Goal: Task Accomplishment & Management: Manage account settings

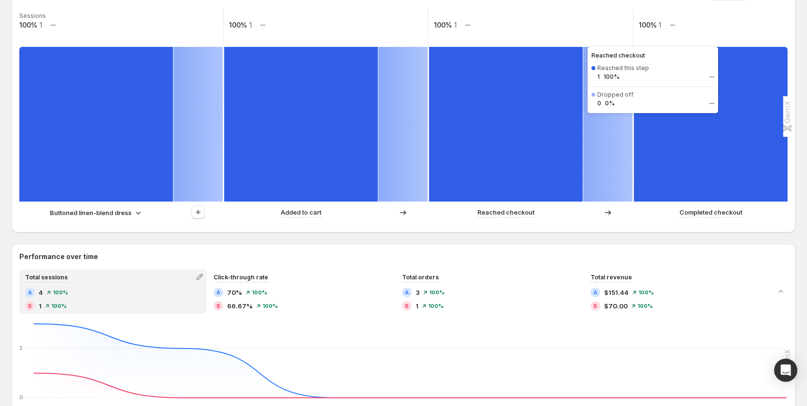
scroll to position [241, 0]
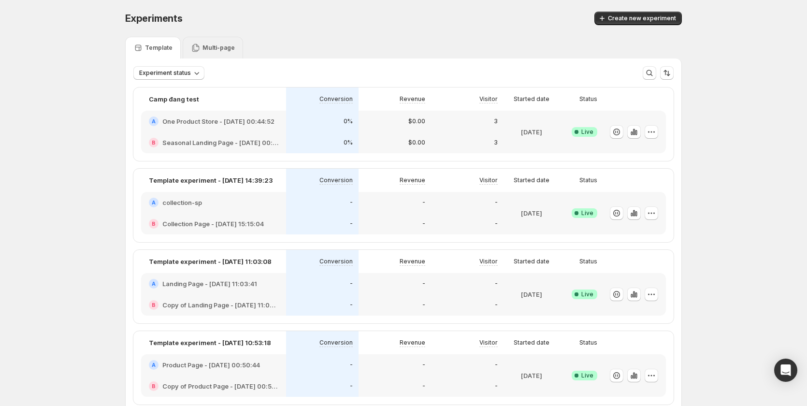
click at [223, 42] on div "Multi-page" at bounding box center [213, 48] width 60 height 22
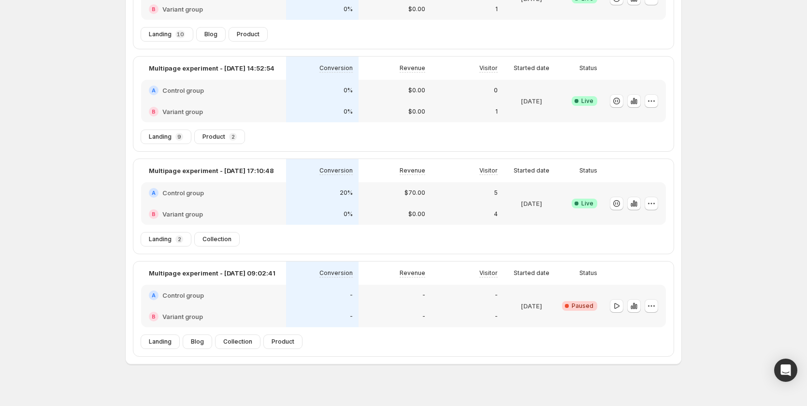
scroll to position [144, 0]
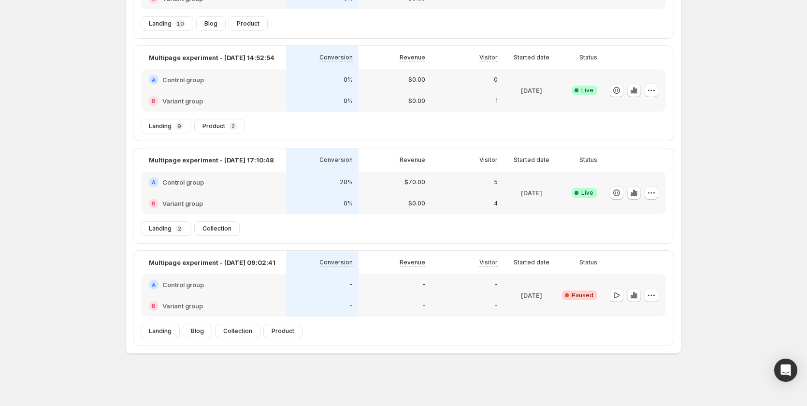
click at [365, 294] on div "-" at bounding box center [394, 284] width 72 height 21
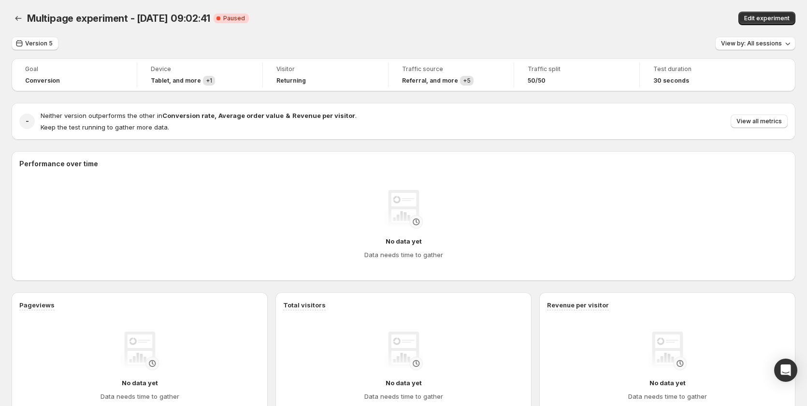
click at [768, 9] on div "Multipage experiment - Sep 3, 09:02:41. This page is ready Multipage experiment…" at bounding box center [403, 18] width 783 height 37
click at [769, 11] on div "Multipage experiment - Sep 3, 09:02:41. This page is ready Multipage experiment…" at bounding box center [403, 18] width 783 height 37
click at [767, 18] on span "Edit experiment" at bounding box center [766, 18] width 45 height 8
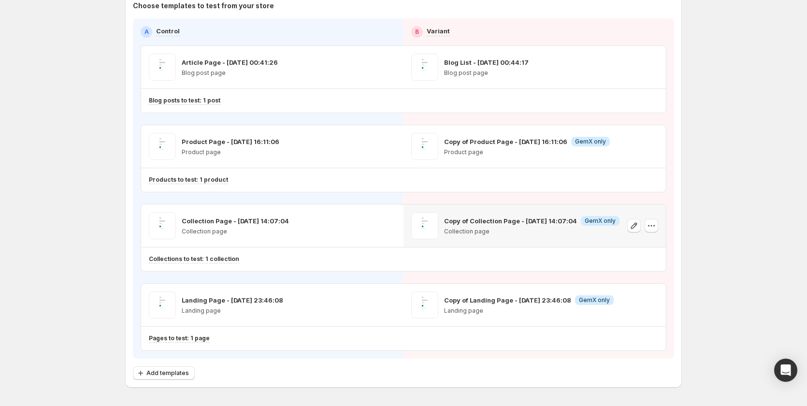
scroll to position [120, 0]
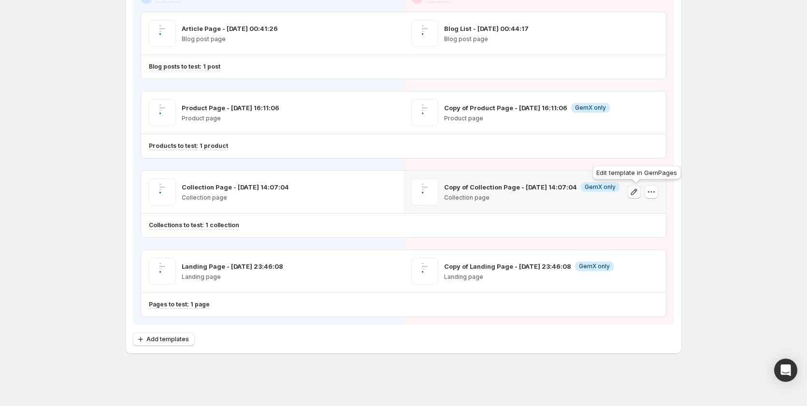
click at [636, 194] on icon "button" at bounding box center [634, 192] width 10 height 10
click at [634, 112] on icon "button" at bounding box center [634, 113] width 10 height 10
click at [639, 270] on icon "button" at bounding box center [634, 271] width 10 height 10
click at [637, 272] on icon "button" at bounding box center [634, 271] width 10 height 10
click at [634, 114] on icon "button" at bounding box center [634, 112] width 6 height 6
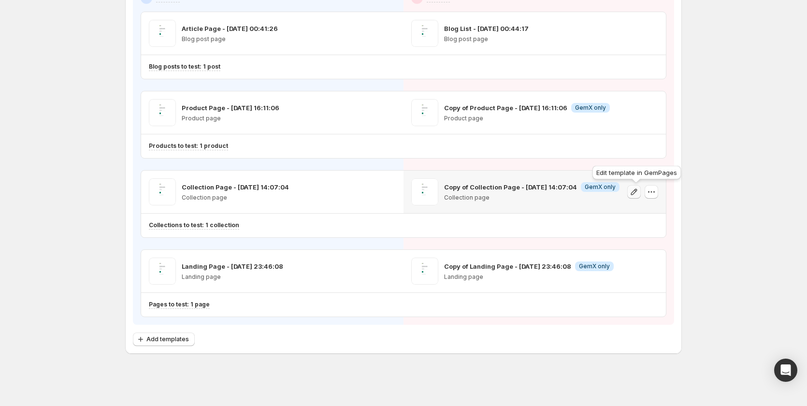
click at [631, 195] on button "button" at bounding box center [634, 192] width 14 height 14
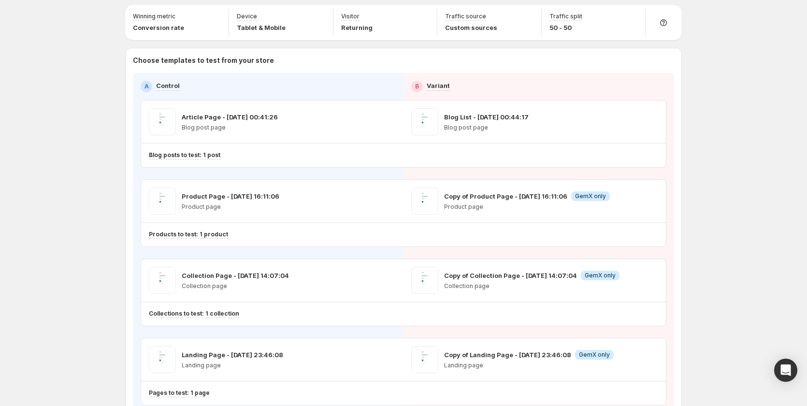
scroll to position [0, 0]
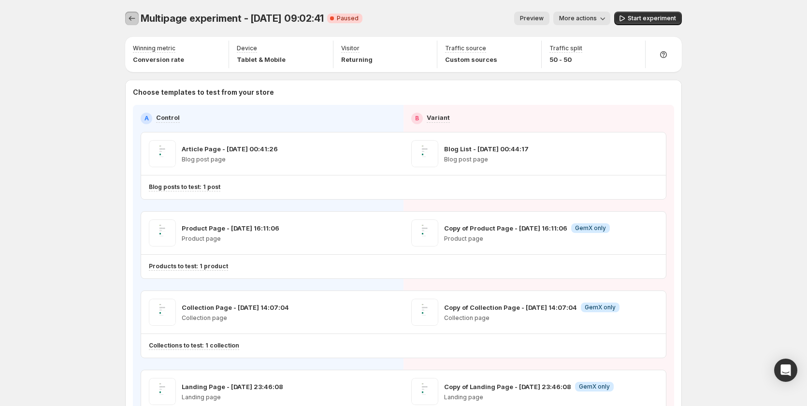
click at [129, 18] on button "Experiments" at bounding box center [132, 19] width 14 height 14
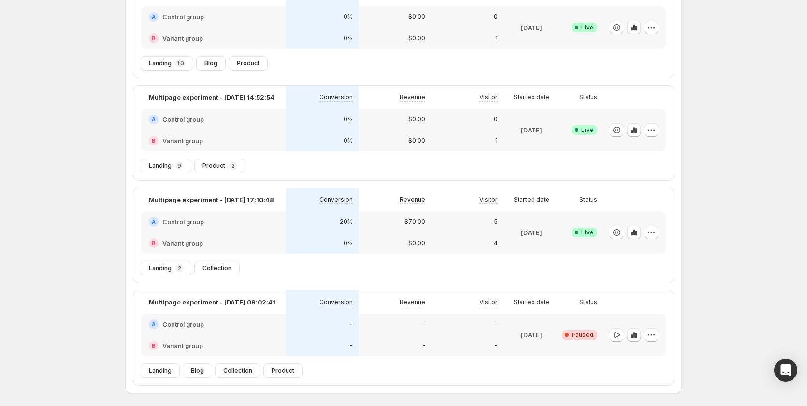
scroll to position [144, 0]
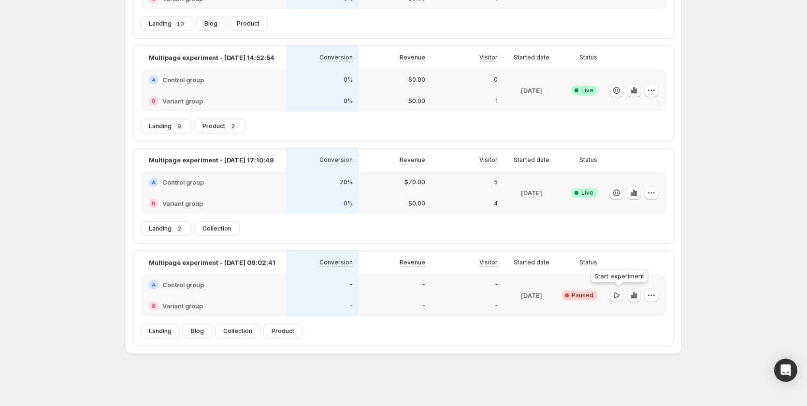
click at [620, 297] on icon "button" at bounding box center [616, 295] width 10 height 10
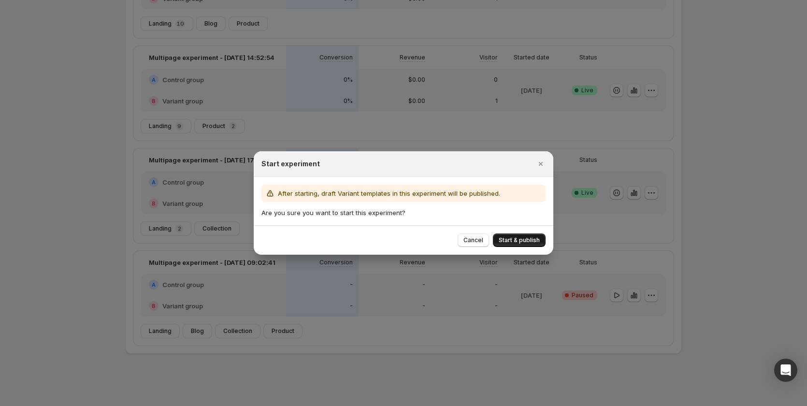
click at [528, 234] on button "Start & publish" at bounding box center [519, 240] width 53 height 14
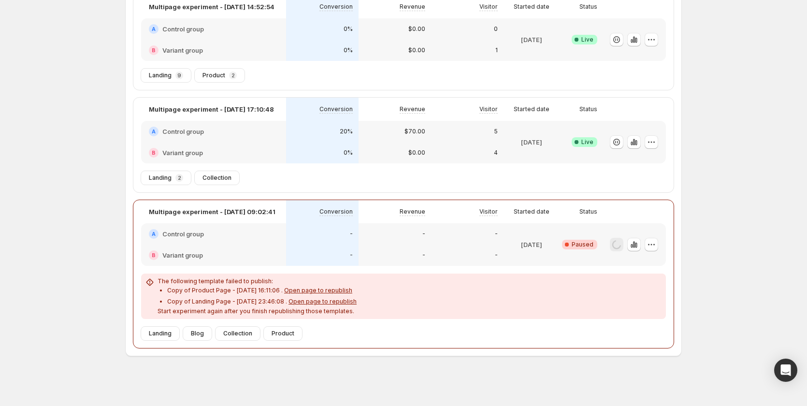
scroll to position [241, 0]
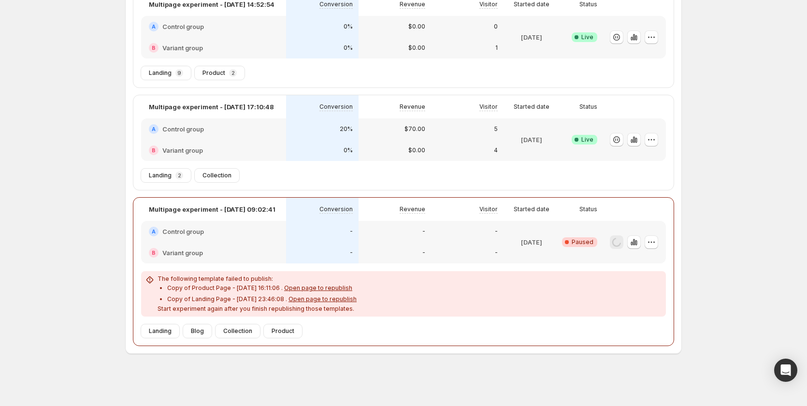
click at [322, 287] on span "Open page to republish" at bounding box center [318, 287] width 68 height 7
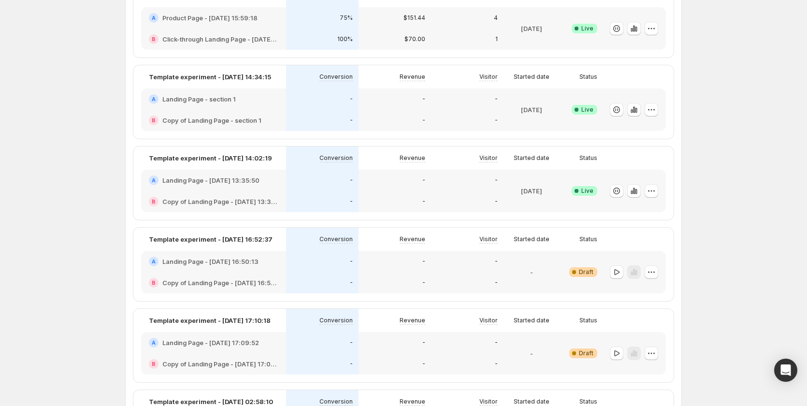
scroll to position [483, 0]
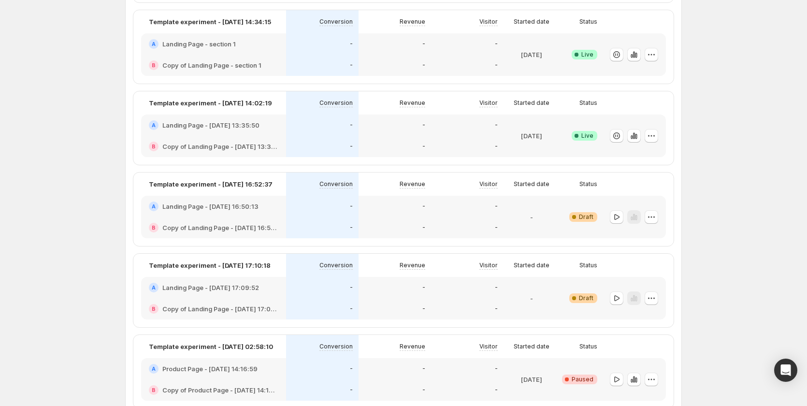
click at [405, 124] on div "-" at bounding box center [394, 125] width 61 height 10
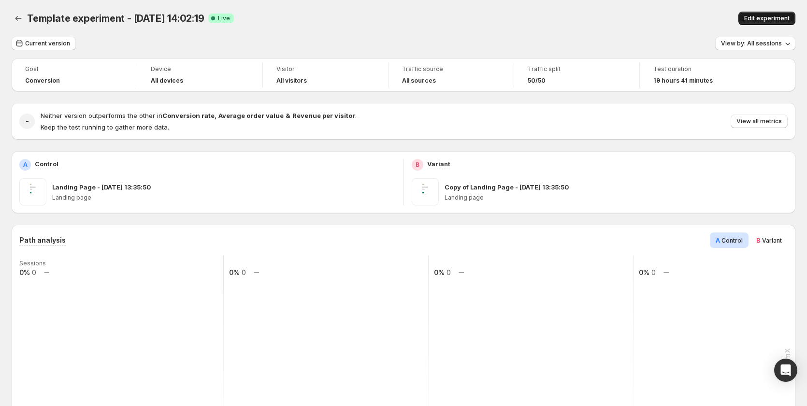
click at [758, 15] on span "Edit experiment" at bounding box center [766, 18] width 45 height 8
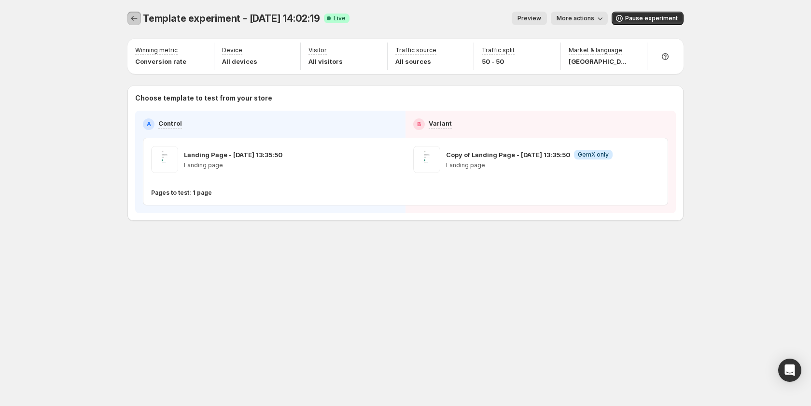
click at [138, 18] on icon "Experiments" at bounding box center [134, 19] width 10 height 10
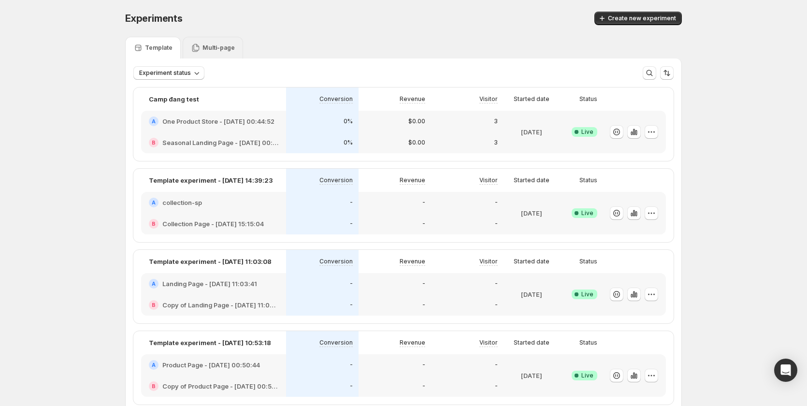
click at [217, 47] on p "Multi-page" at bounding box center [218, 48] width 32 height 8
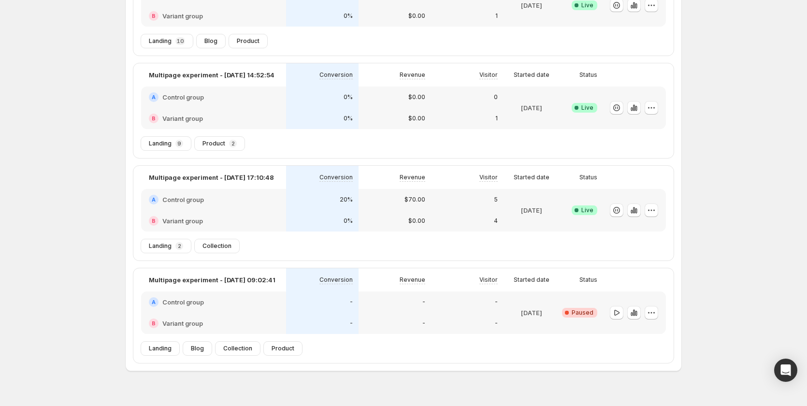
scroll to position [144, 0]
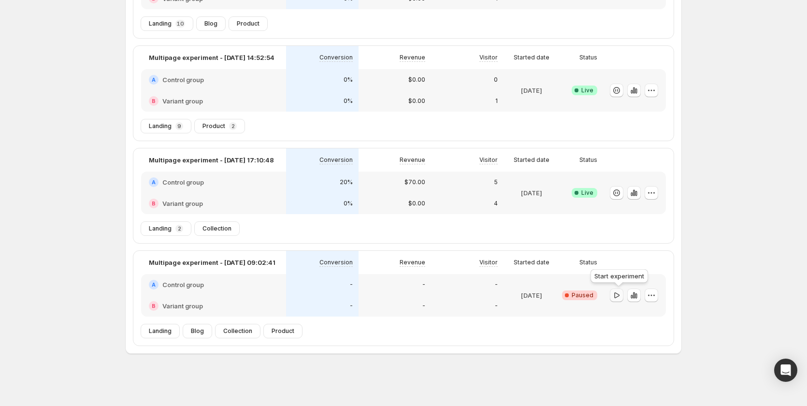
click at [615, 297] on icon "button" at bounding box center [616, 295] width 10 height 10
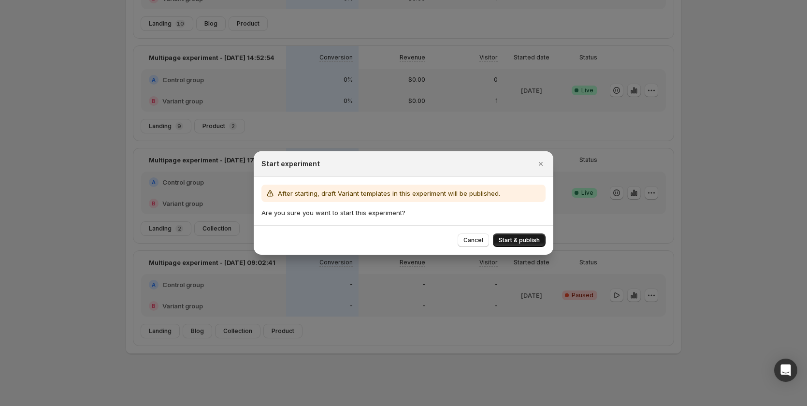
click at [536, 241] on span "Start & publish" at bounding box center [518, 240] width 41 height 8
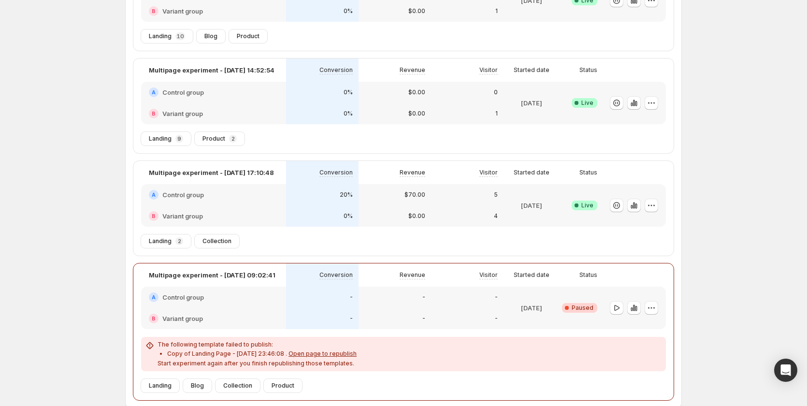
scroll to position [148, 0]
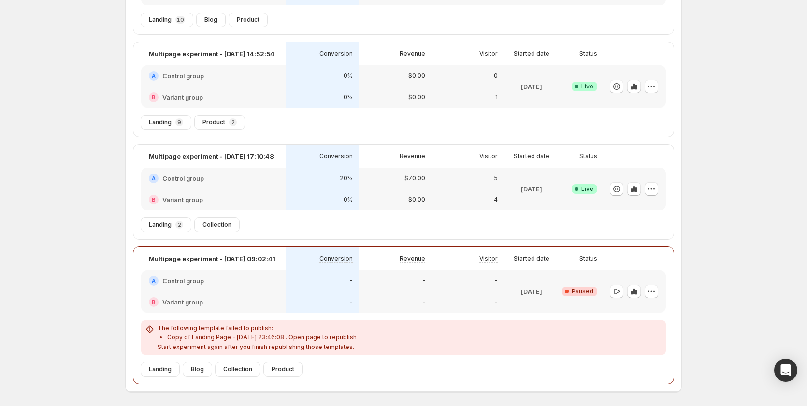
click at [326, 335] on span "Open page to republish" at bounding box center [322, 336] width 68 height 7
click at [619, 292] on icon "button" at bounding box center [616, 291] width 10 height 10
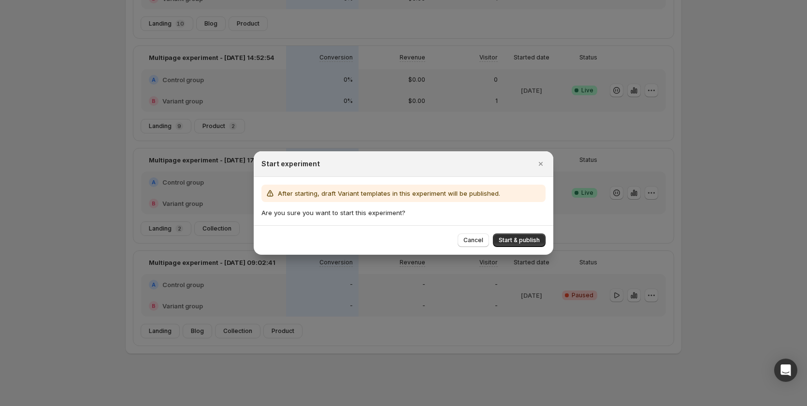
scroll to position [144, 0]
click at [525, 236] on button "Start & publish" at bounding box center [519, 240] width 53 height 14
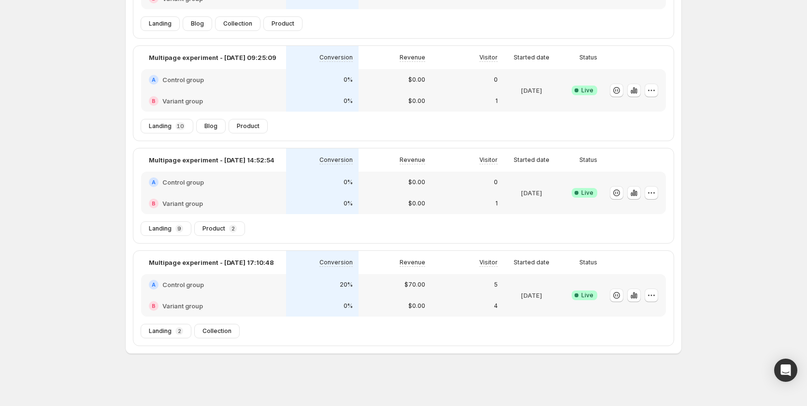
scroll to position [0, 0]
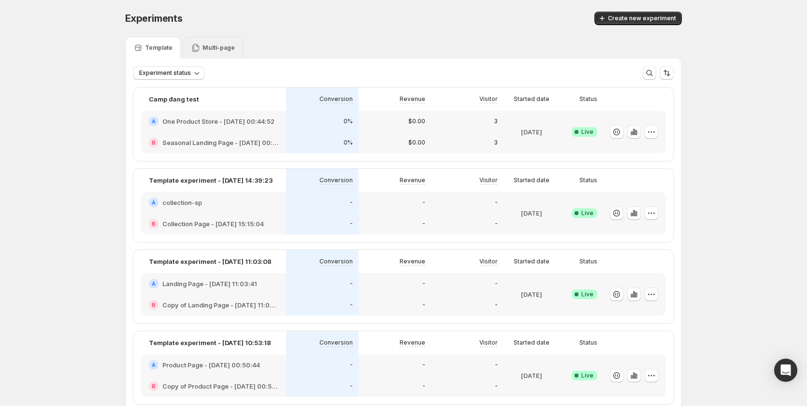
click at [226, 44] on p "Multi-page" at bounding box center [218, 48] width 32 height 8
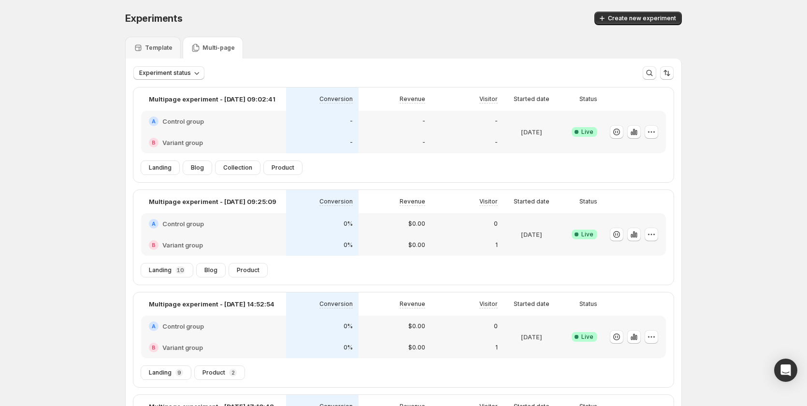
click at [406, 122] on div "-" at bounding box center [394, 121] width 61 height 10
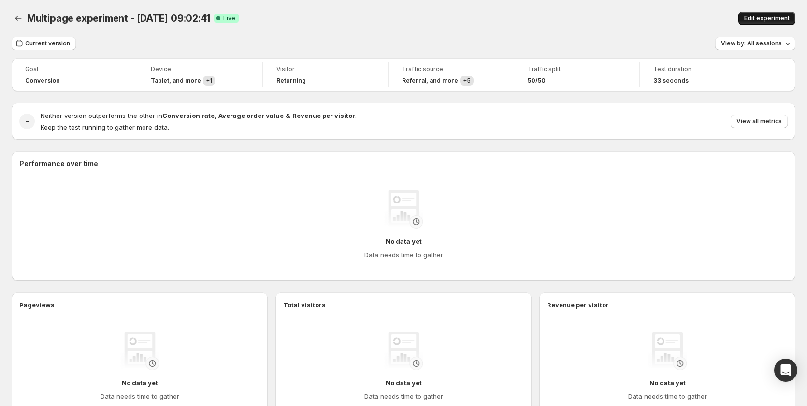
click at [777, 16] on span "Edit experiment" at bounding box center [766, 18] width 45 height 8
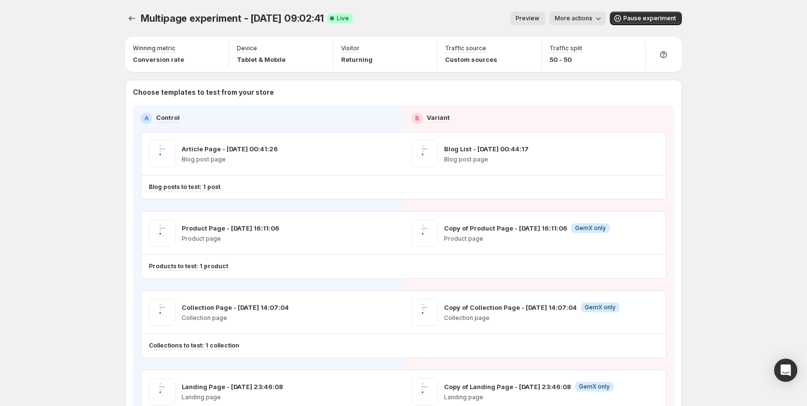
click at [629, 11] on div "Multipage experiment - Sep 3, 09:02:41. This page is ready Multipage experiment…" at bounding box center [403, 18] width 556 height 37
click at [634, 14] on button "Pause experiment" at bounding box center [646, 19] width 72 height 14
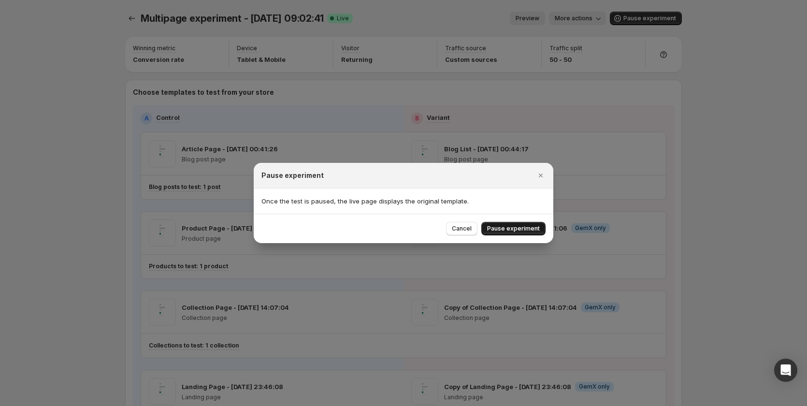
click at [504, 223] on button "Pause experiment" at bounding box center [513, 229] width 64 height 14
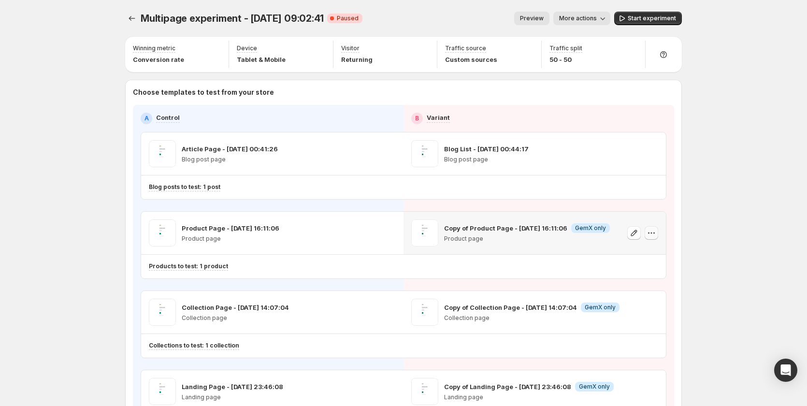
click at [653, 234] on icon "button" at bounding box center [651, 233] width 10 height 10
click at [633, 293] on span "Remove template" at bounding box center [654, 294] width 52 height 8
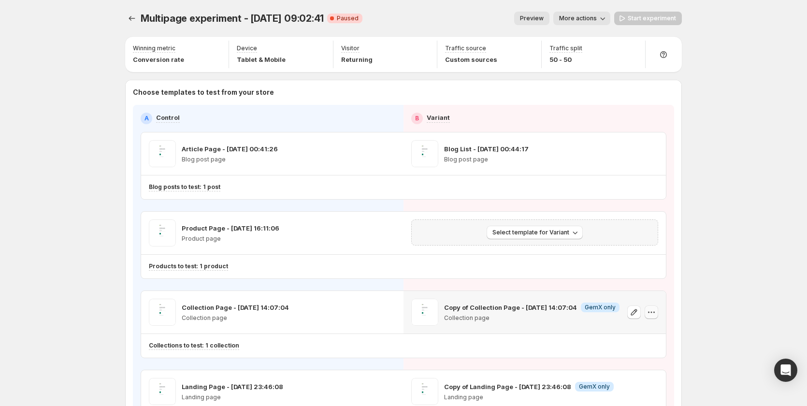
click at [656, 313] on icon "button" at bounding box center [651, 312] width 10 height 10
click at [634, 368] on button "Remove template" at bounding box center [656, 372] width 88 height 15
click at [557, 231] on span "Select template for Variant" at bounding box center [530, 232] width 77 height 8
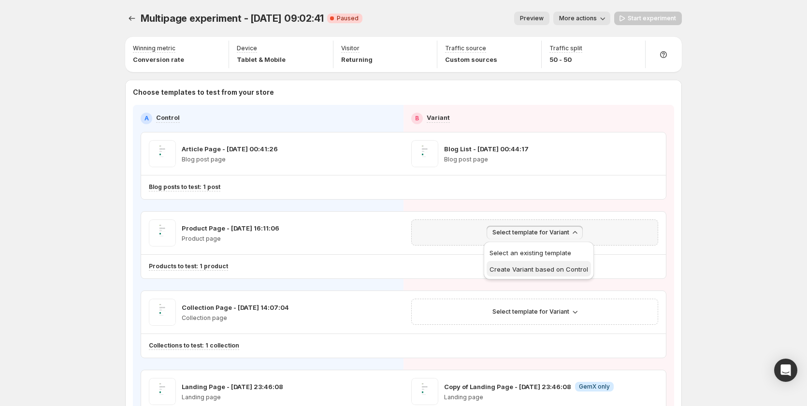
click at [542, 272] on span "Create Variant based on Control" at bounding box center [538, 269] width 99 height 8
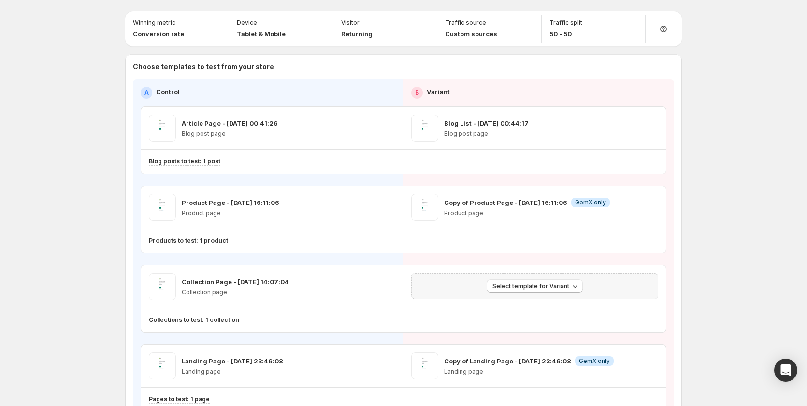
scroll to position [48, 0]
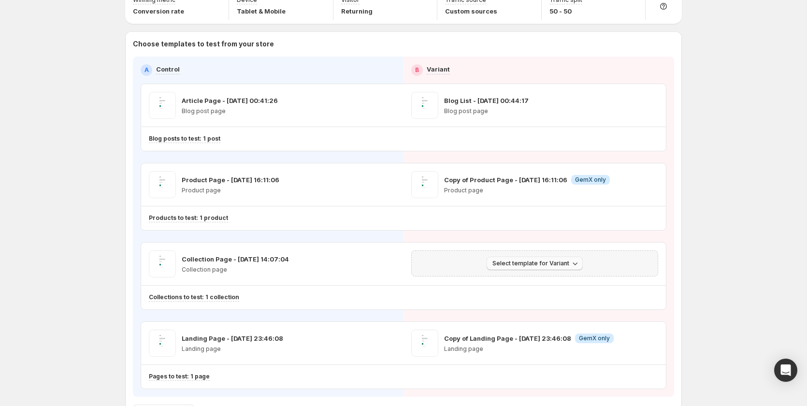
click at [558, 263] on span "Select template for Variant" at bounding box center [530, 263] width 77 height 8
click at [546, 295] on span "Create Variant based on Control" at bounding box center [538, 300] width 99 height 10
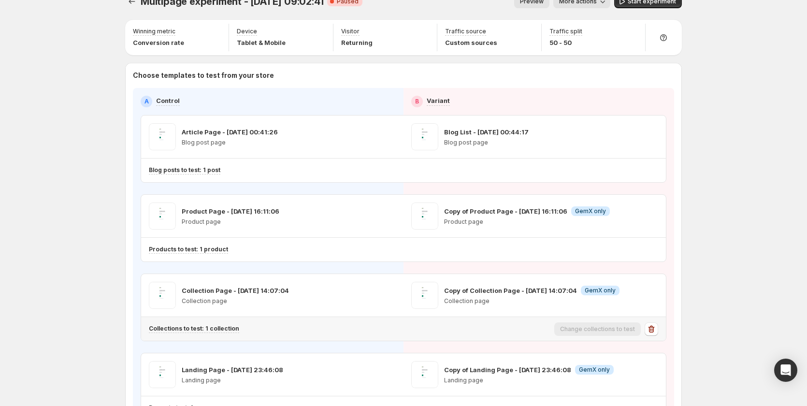
scroll to position [0, 0]
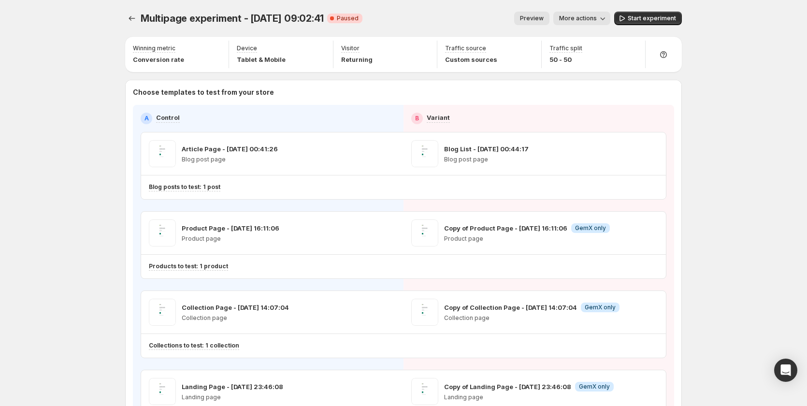
click at [543, 15] on span "Preview" at bounding box center [532, 18] width 24 height 8
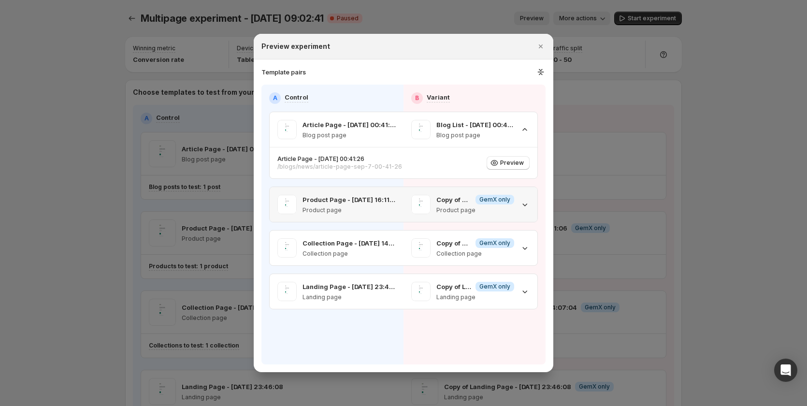
click at [529, 204] on div "Copy of Product Page - Sep 8, 16:11:06 Info GemX only Product page" at bounding box center [470, 204] width 134 height 35
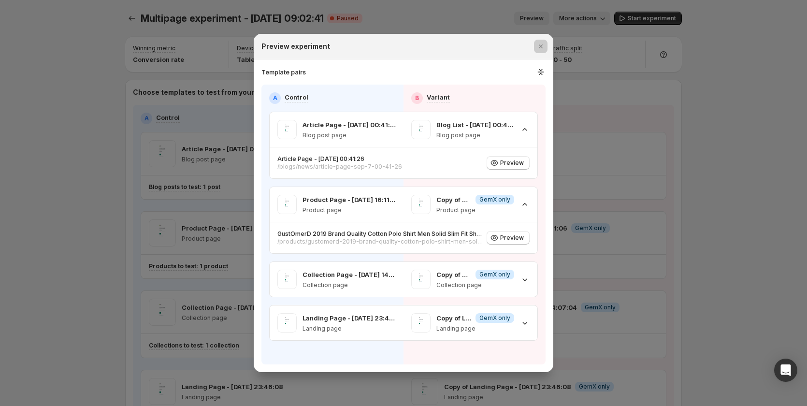
click at [692, 162] on div at bounding box center [403, 203] width 807 height 406
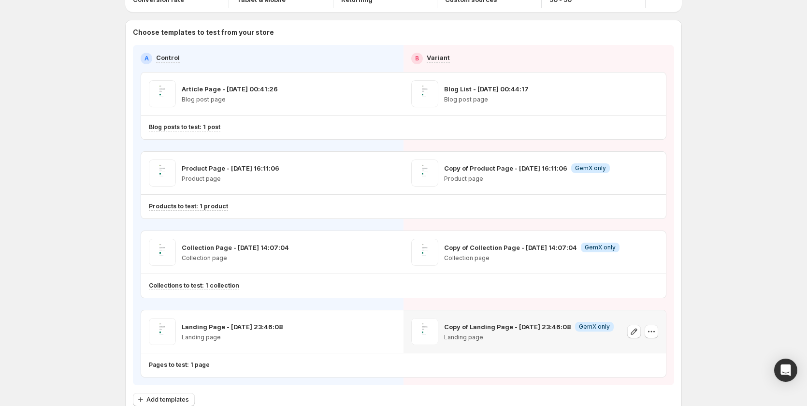
scroll to position [120, 0]
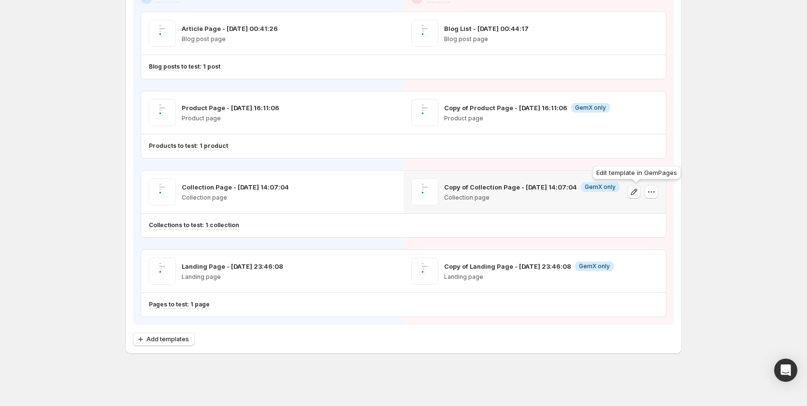
click at [636, 191] on icon "button" at bounding box center [634, 192] width 10 height 10
click at [656, 196] on icon "button" at bounding box center [651, 192] width 10 height 10
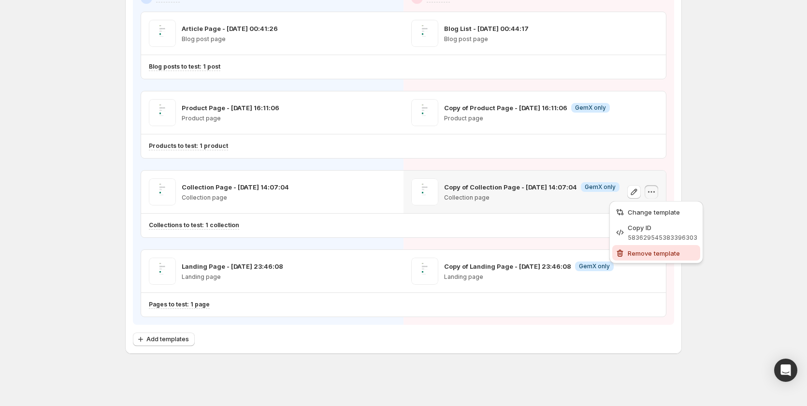
click at [651, 252] on span "Remove template" at bounding box center [653, 253] width 52 height 8
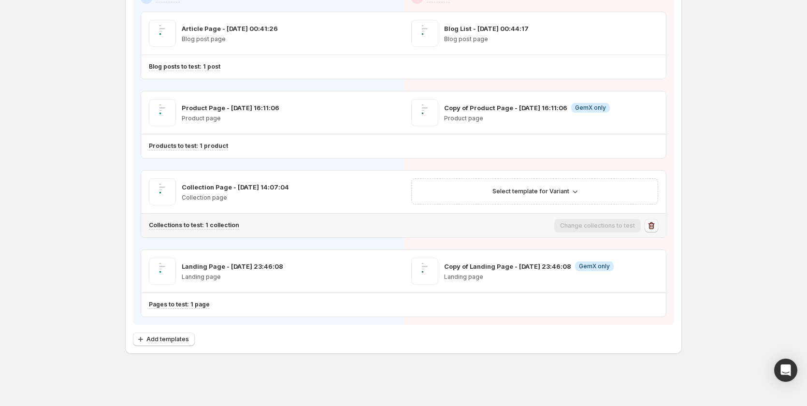
click at [654, 224] on icon "button" at bounding box center [651, 226] width 10 height 10
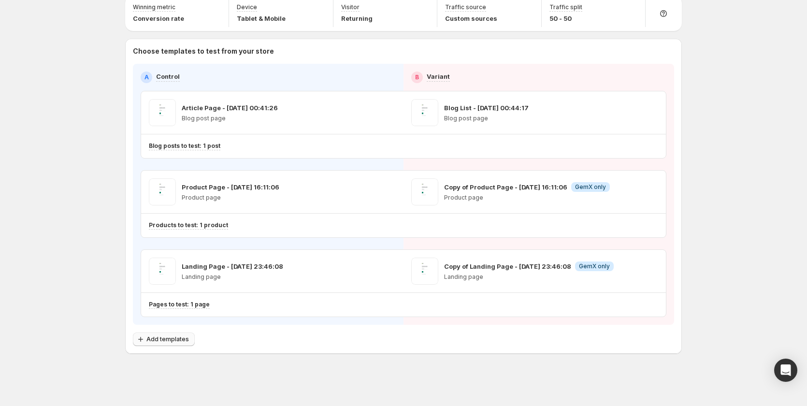
click at [157, 339] on span "Add templates" at bounding box center [167, 339] width 43 height 8
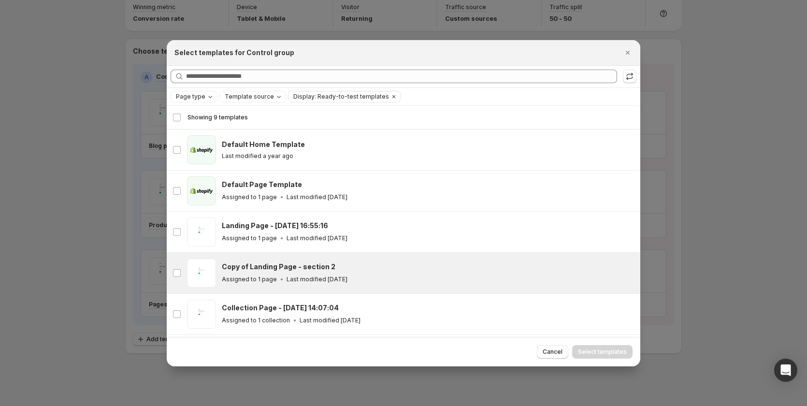
click at [375, 279] on div "Assigned to 1 page Last modified 5 days ago" at bounding box center [427, 279] width 410 height 10
click at [603, 349] on span "Select templates" at bounding box center [602, 352] width 49 height 8
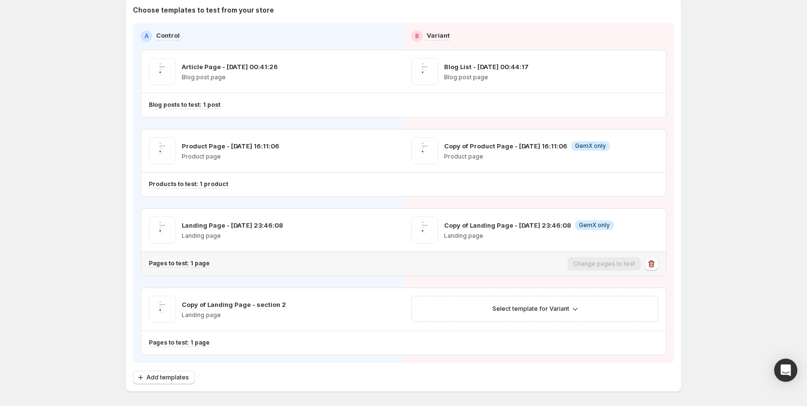
scroll to position [120, 0]
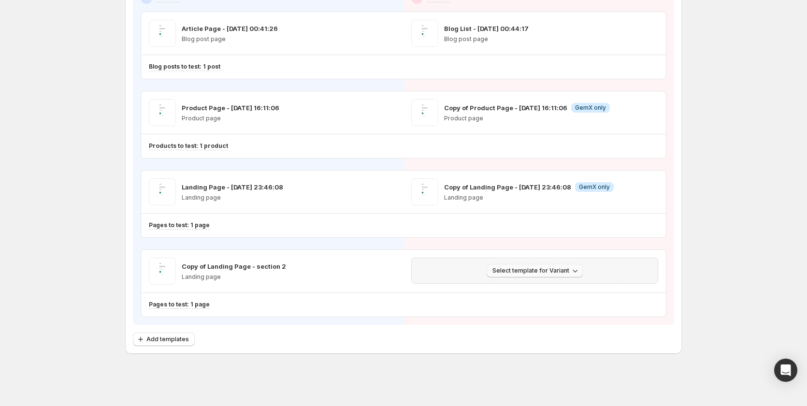
click at [547, 265] on button "Select template for Variant" at bounding box center [534, 271] width 96 height 14
click at [538, 311] on span "Create Variant based on Control" at bounding box center [538, 307] width 99 height 10
click at [374, 272] on icon "button" at bounding box center [372, 271] width 10 height 10
click at [652, 191] on icon "button" at bounding box center [651, 192] width 10 height 10
click at [719, 127] on div "Multipage experiment - Sep 3, 09:02:41. This page is ready Multipage experiment…" at bounding box center [403, 143] width 807 height 526
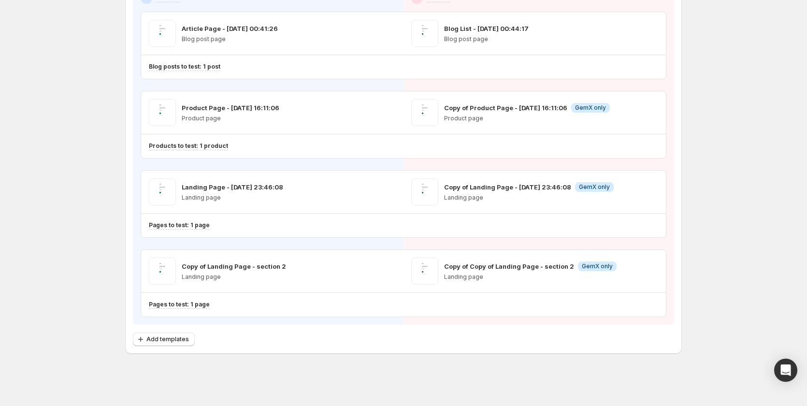
scroll to position [0, 0]
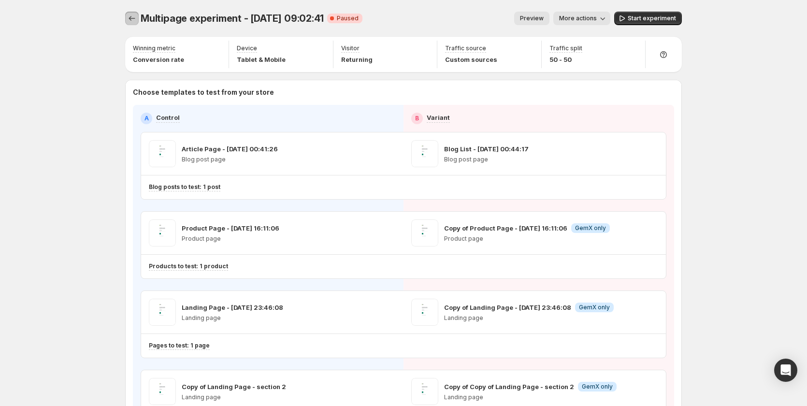
click at [128, 14] on button "Experiments" at bounding box center [132, 19] width 14 height 14
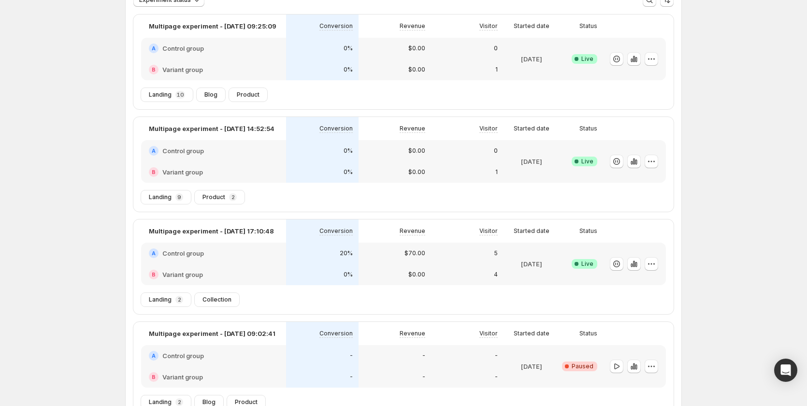
scroll to position [144, 0]
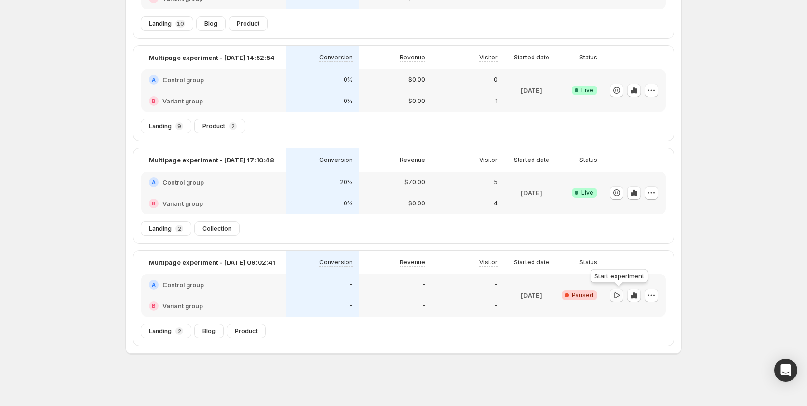
click at [620, 290] on icon "button" at bounding box center [616, 295] width 10 height 10
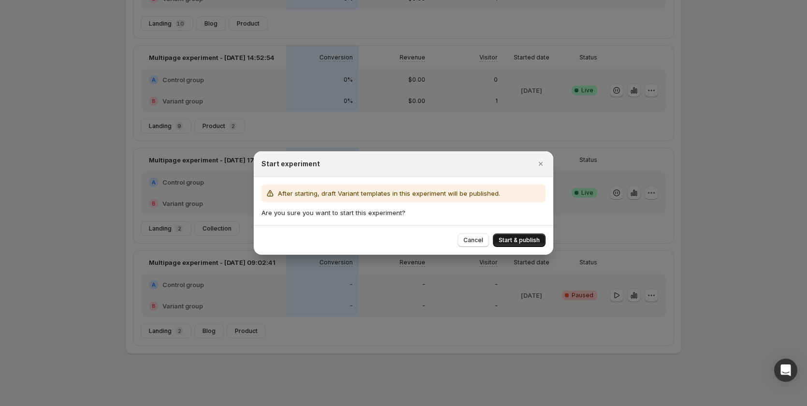
click at [524, 239] on span "Start & publish" at bounding box center [518, 240] width 41 height 8
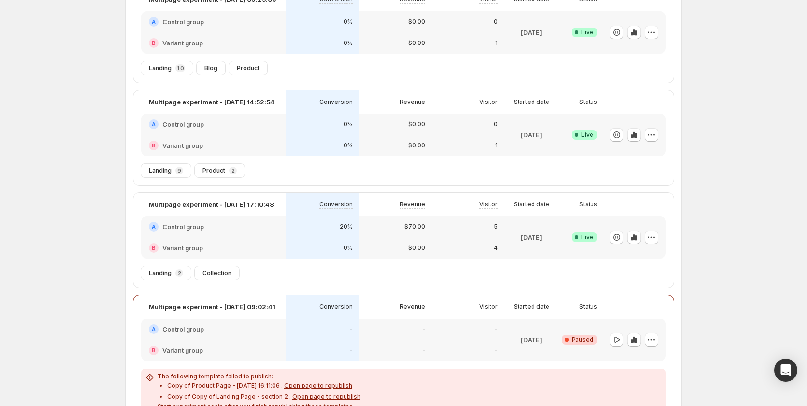
scroll to position [197, 0]
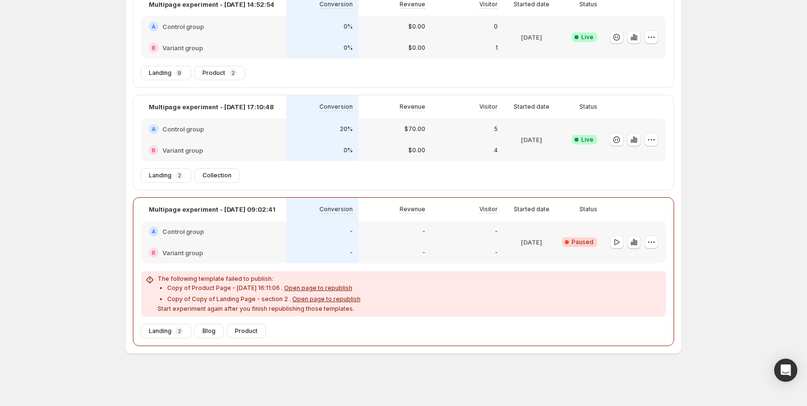
click at [341, 287] on span "Open page to republish" at bounding box center [318, 287] width 68 height 7
click at [339, 298] on span "Open page to republish" at bounding box center [326, 298] width 68 height 7
click at [618, 240] on icon "button" at bounding box center [616, 242] width 5 height 6
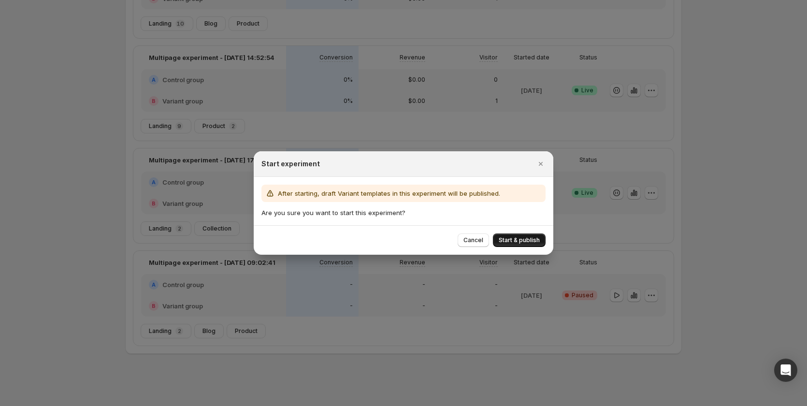
click at [526, 237] on span "Start & publish" at bounding box center [518, 240] width 41 height 8
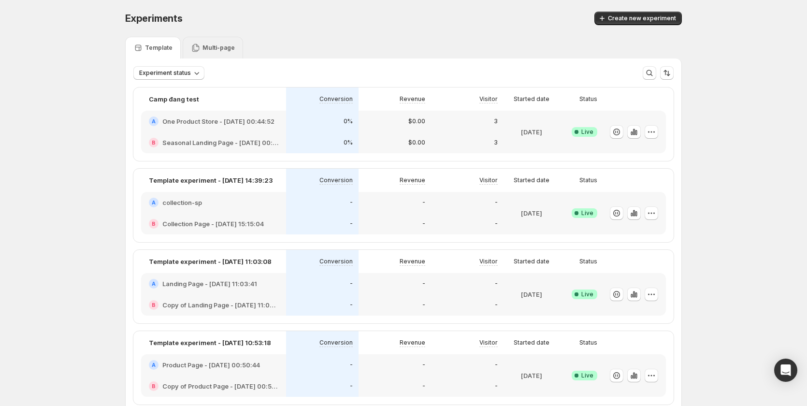
click at [209, 43] on div "Multi-page" at bounding box center [213, 48] width 60 height 22
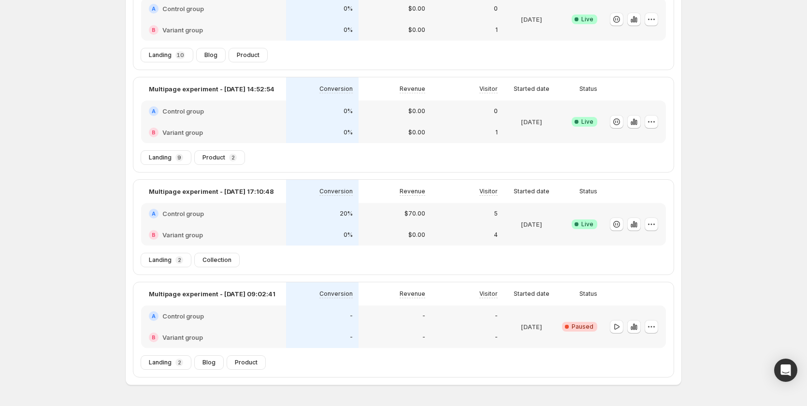
scroll to position [96, 0]
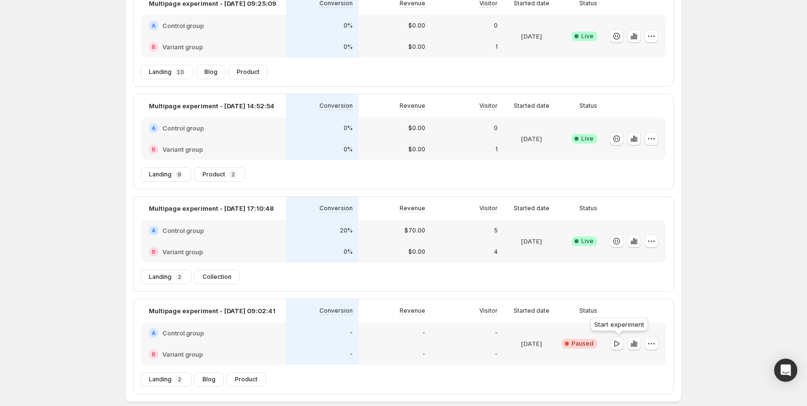
click at [619, 343] on icon "button" at bounding box center [616, 344] width 10 height 10
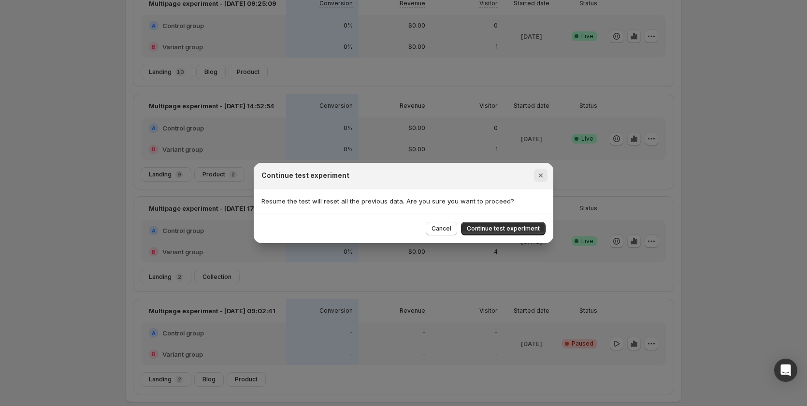
click at [539, 175] on icon "Close" at bounding box center [541, 175] width 10 height 10
